Goal: Navigation & Orientation: Find specific page/section

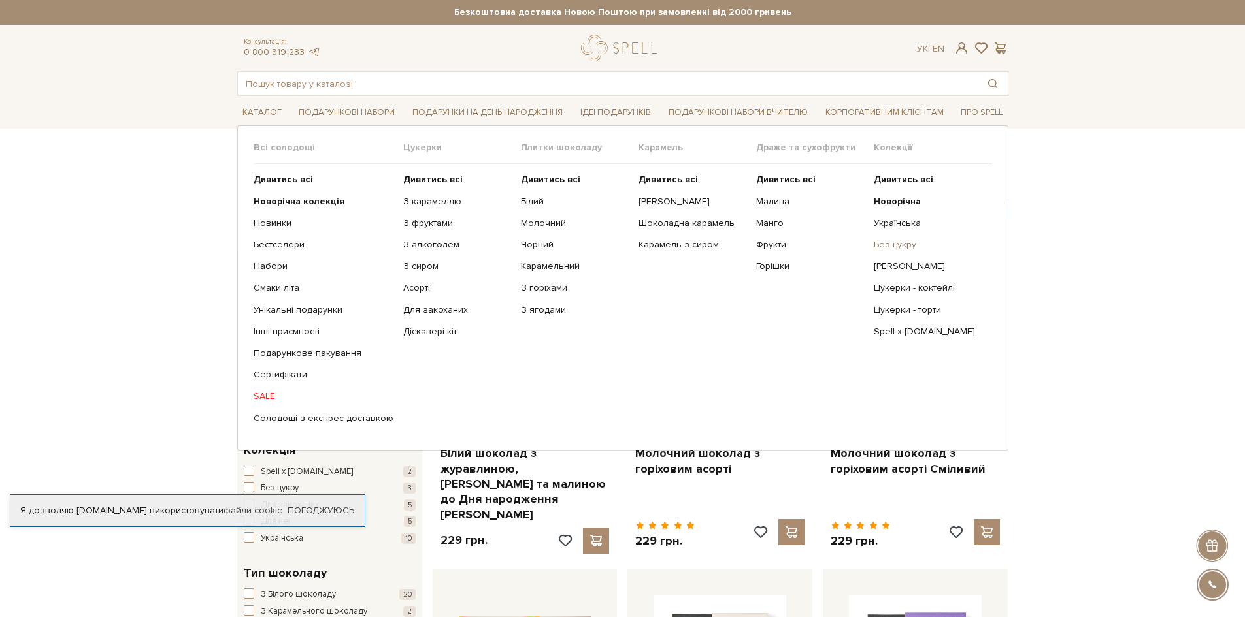
click at [896, 242] on link "Без цукру" at bounding box center [928, 245] width 108 height 12
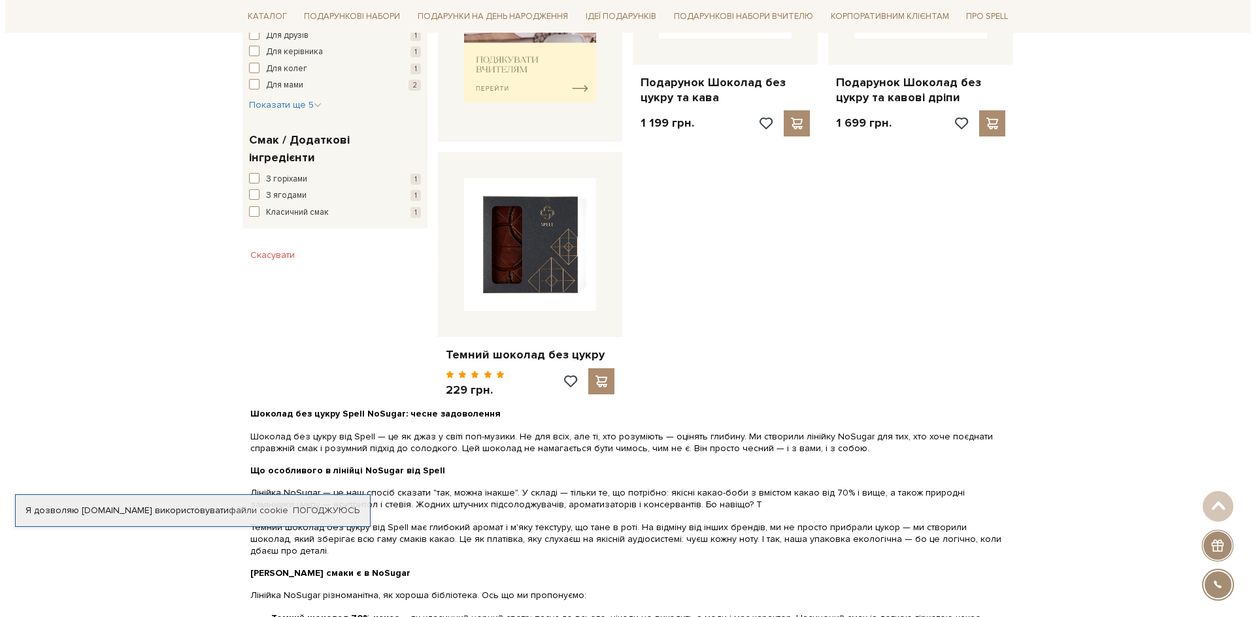
scroll to position [131, 0]
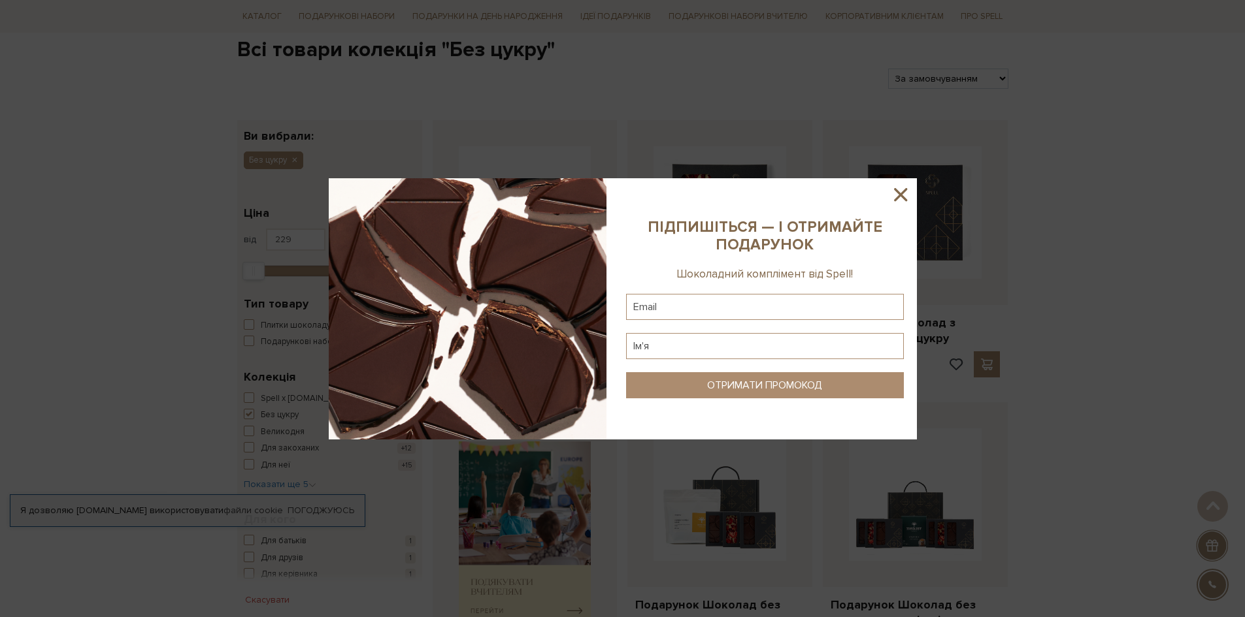
click at [904, 198] on icon at bounding box center [900, 194] width 13 height 13
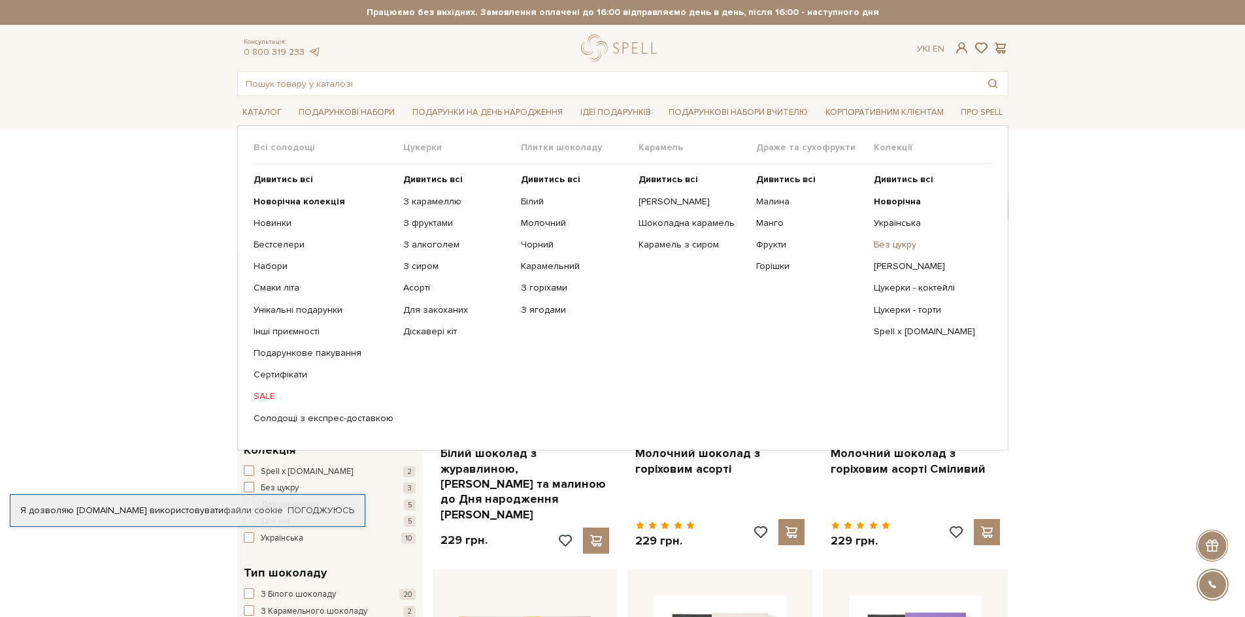
click at [892, 245] on link "Без цукру" at bounding box center [928, 245] width 108 height 12
